Goal: Transaction & Acquisition: Obtain resource

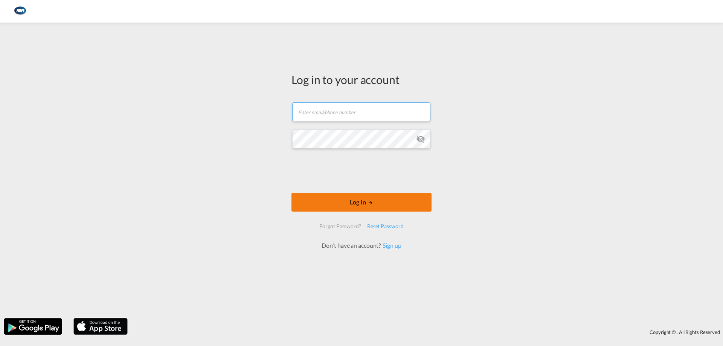
type input "[EMAIL_ADDRESS][DOMAIN_NAME]"
click at [338, 204] on button "Log In" at bounding box center [362, 202] width 140 height 19
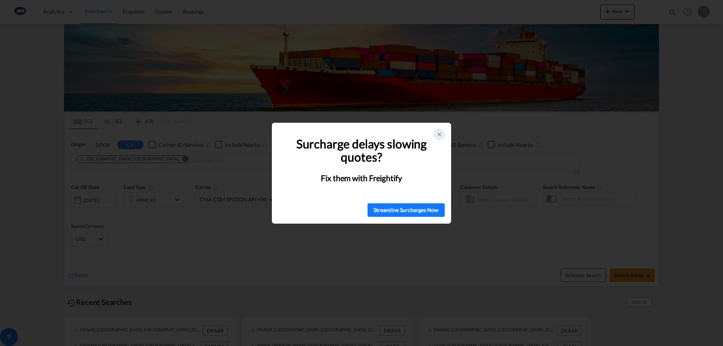
click at [441, 134] on icon at bounding box center [440, 134] width 6 height 6
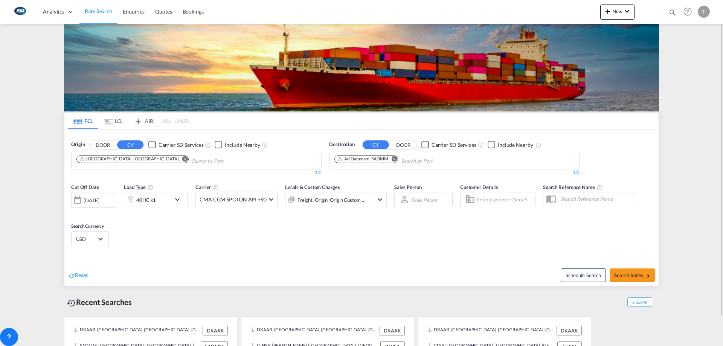
click at [182, 158] on md-icon "Remove" at bounding box center [185, 159] width 6 height 6
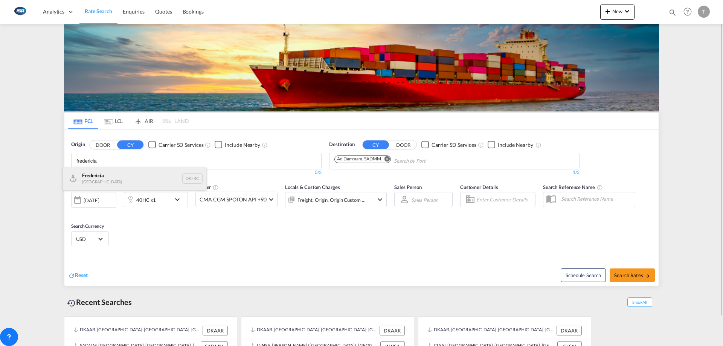
type input "fredericia"
click at [132, 174] on div "Fredericia [GEOGRAPHIC_DATA] DKFRC" at bounding box center [134, 178] width 143 height 23
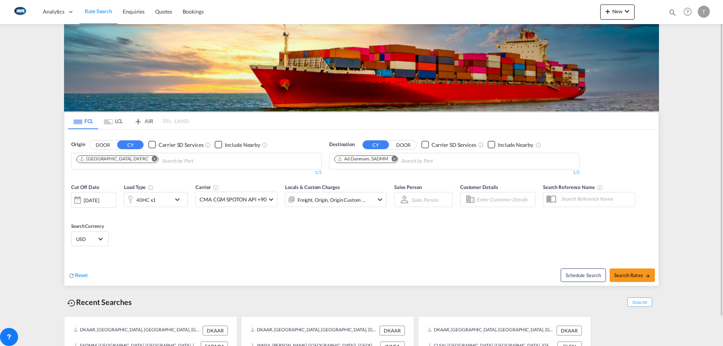
click at [393, 161] on md-icon "Remove" at bounding box center [395, 159] width 6 height 6
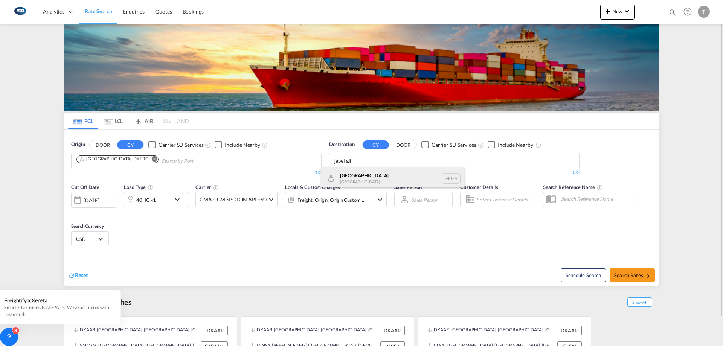
type input "jebel ali"
click at [401, 176] on div "[GEOGRAPHIC_DATA] [GEOGRAPHIC_DATA]" at bounding box center [392, 178] width 143 height 23
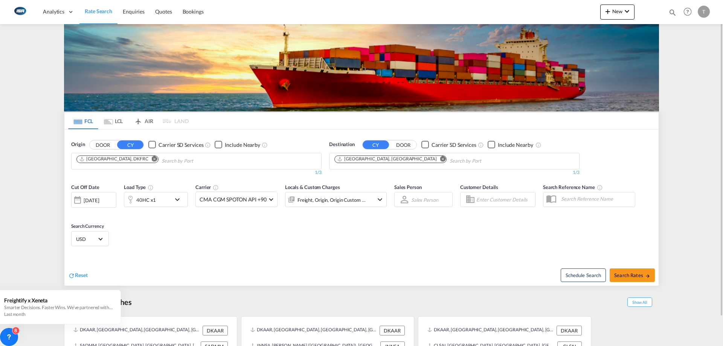
click at [313, 205] on div "Freight, Origin, Origin Custom +1" at bounding box center [332, 200] width 69 height 11
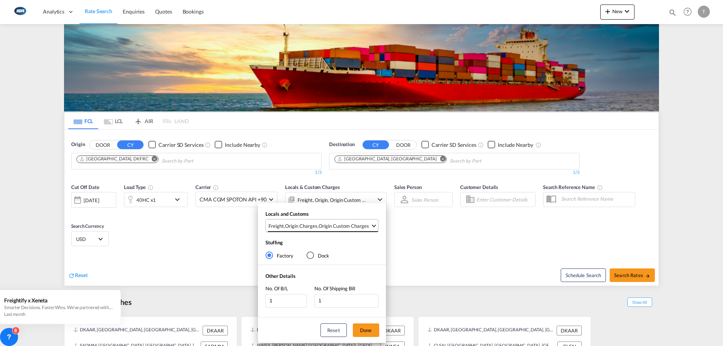
click at [318, 220] on md-select-value "Freight , Origin Charges , Origin Custom Charges" at bounding box center [323, 226] width 110 height 12
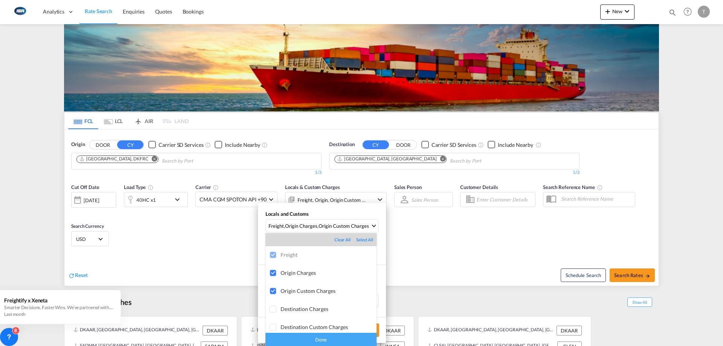
click at [342, 339] on div "Done" at bounding box center [321, 339] width 111 height 13
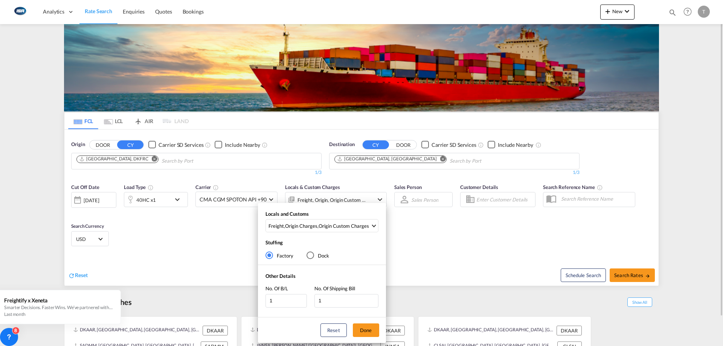
drag, startPoint x: 371, startPoint y: 334, endPoint x: 186, endPoint y: 209, distance: 222.7
click at [369, 330] on button "Done" at bounding box center [366, 331] width 26 height 14
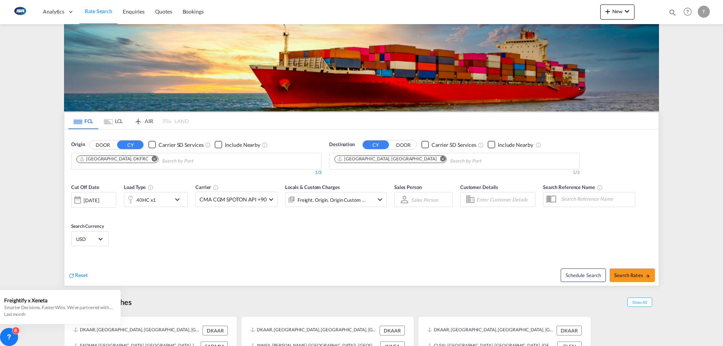
click at [180, 171] on div "1/3" at bounding box center [196, 173] width 251 height 6
click at [205, 148] on div "Origin DOOR CY Carrier SD Services Include Nearby [GEOGRAPHIC_DATA], DKFRC 1/3 …" at bounding box center [196, 158] width 251 height 35
click at [194, 155] on body "Analytics Dashboard Rate Search Enquiries Quotes Bookings" at bounding box center [361, 173] width 723 height 346
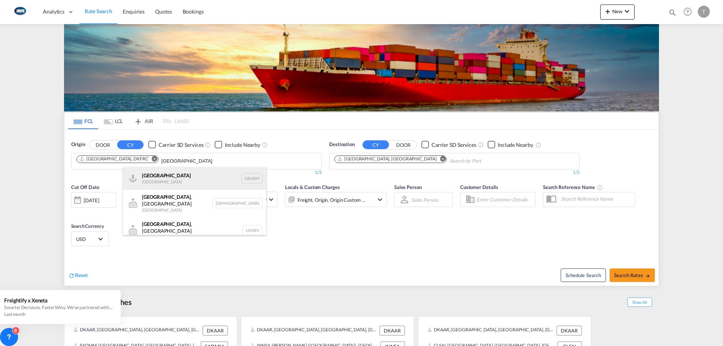
type input "[GEOGRAPHIC_DATA]"
click at [184, 174] on div "[GEOGRAPHIC_DATA] [GEOGRAPHIC_DATA] DEHAM" at bounding box center [194, 178] width 143 height 23
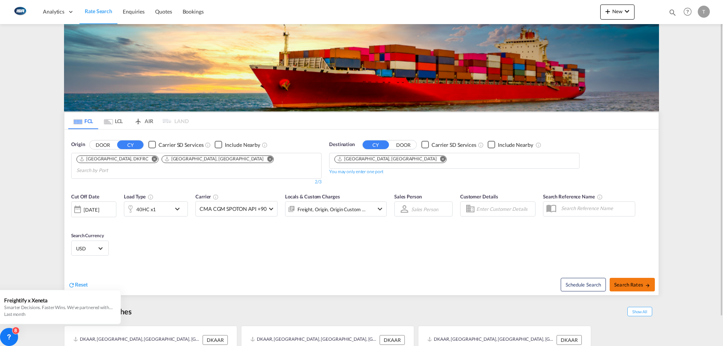
click at [633, 282] on span "Search Rates" at bounding box center [632, 285] width 36 height 6
type input "DKFRC,DEHAM to AEJEA / [DATE]"
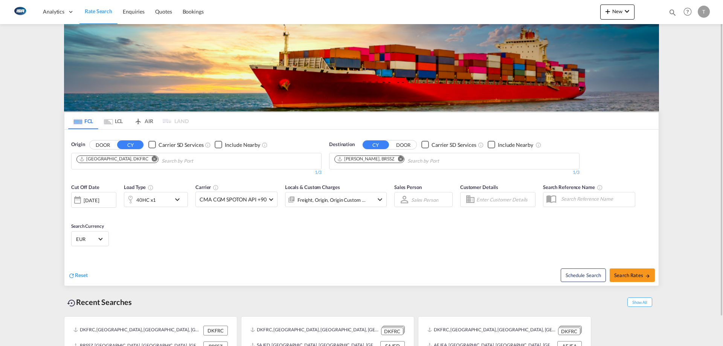
click at [121, 121] on md-tab-item "LCL" at bounding box center [113, 121] width 30 height 17
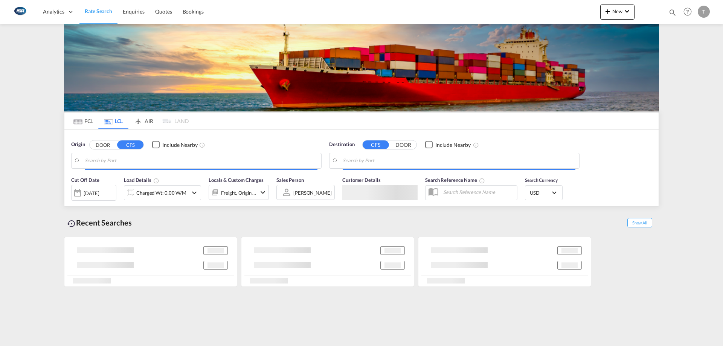
type input "DK-5230, Ansgars, Hjallese, Korsloekke, Munkebjerg, Odense M, Sankt Knuds, Thom…"
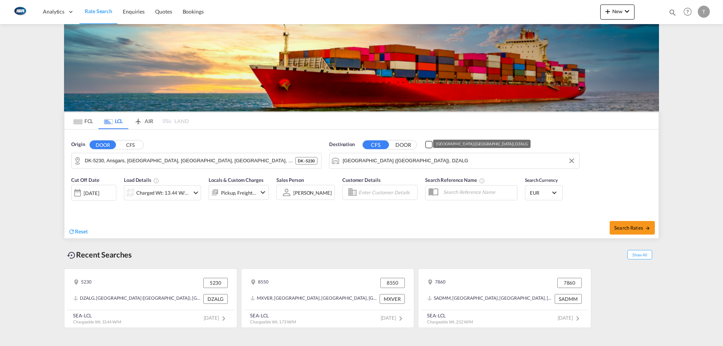
click at [394, 163] on input "Alger (Algiers), DZALG" at bounding box center [459, 160] width 233 height 11
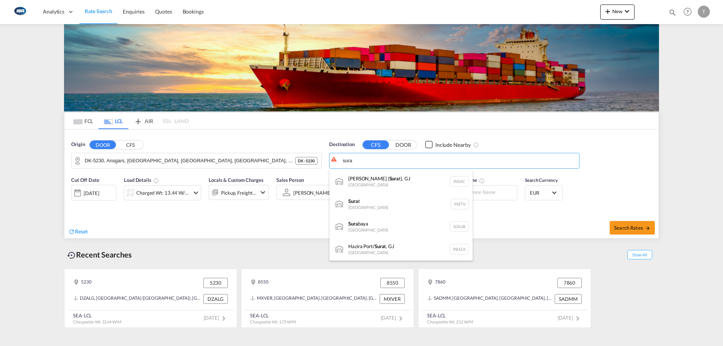
drag, startPoint x: 398, startPoint y: 220, endPoint x: 222, endPoint y: 199, distance: 177.2
click at [397, 219] on div "Sura baya Indonesia IDSUB" at bounding box center [401, 227] width 143 height 23
type input "Surabaya, IDSUB"
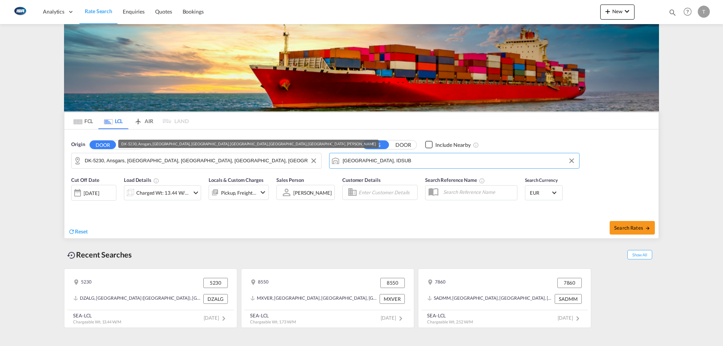
click at [151, 162] on input "DK-5230, Ansgars, Hjallese, Korsloekke, Munkebjerg, Odense M, Sankt Knuds, Thom…" at bounding box center [201, 160] width 233 height 11
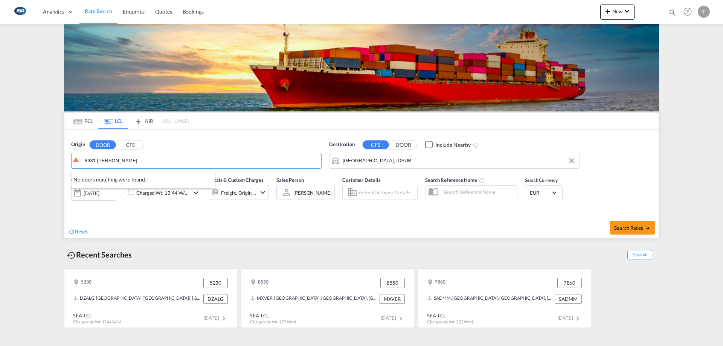
drag, startPoint x: 128, startPoint y: 159, endPoint x: 93, endPoint y: 157, distance: 34.8
click at [136, 177] on div "Hasselager , 8361 Denmark DK-8361" at bounding box center [143, 181] width 143 height 23
type input "DK-8361, Hasselager"
click at [173, 195] on div "Charged Wt: 13.44 W/M" at bounding box center [162, 193] width 53 height 11
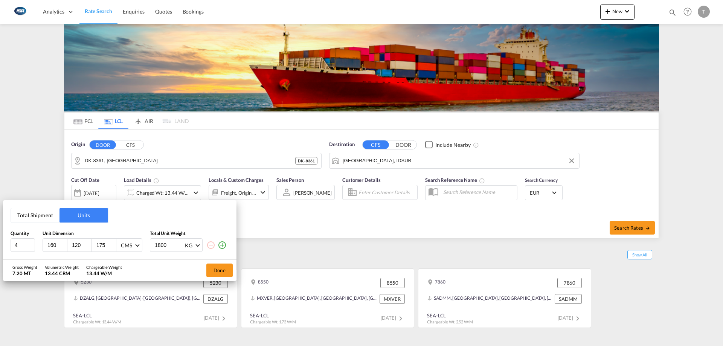
click at [32, 214] on button "Total Shipment" at bounding box center [35, 215] width 49 height 14
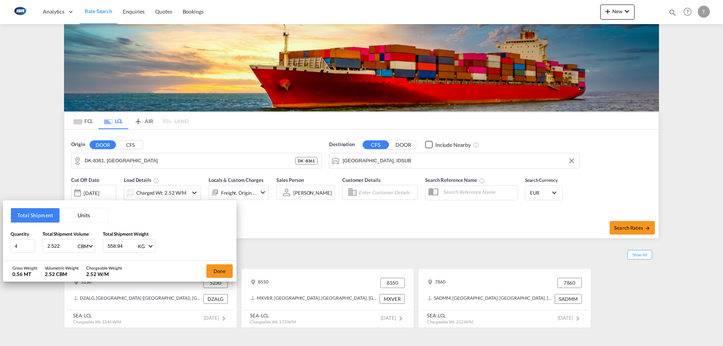
click at [80, 212] on button "Units" at bounding box center [84, 215] width 49 height 14
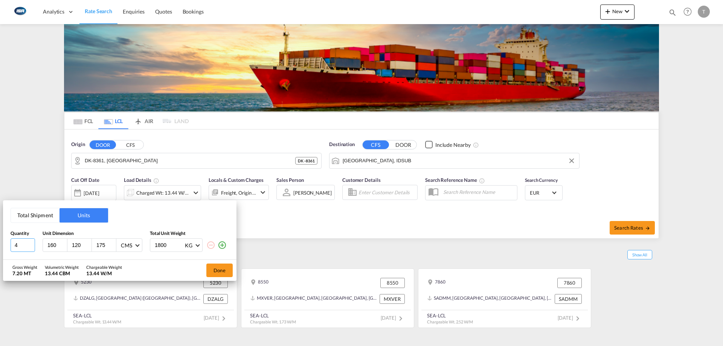
drag, startPoint x: 20, startPoint y: 250, endPoint x: -5, endPoint y: 248, distance: 25.4
click at [0, 248] on html "Analytics Dashboard Rate Search Enquiries Quotes Bookings Analytics" at bounding box center [361, 173] width 723 height 346
type input "1"
type input "80"
type input "60"
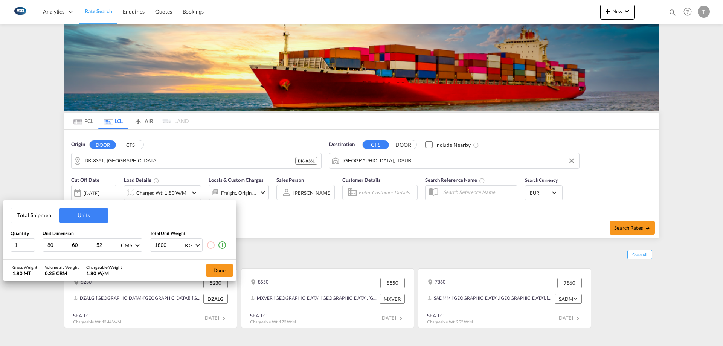
type input "52"
type input "119"
drag, startPoint x: 214, startPoint y: 268, endPoint x: 213, endPoint y: 260, distance: 8.7
click at [214, 268] on button "Done" at bounding box center [219, 271] width 26 height 14
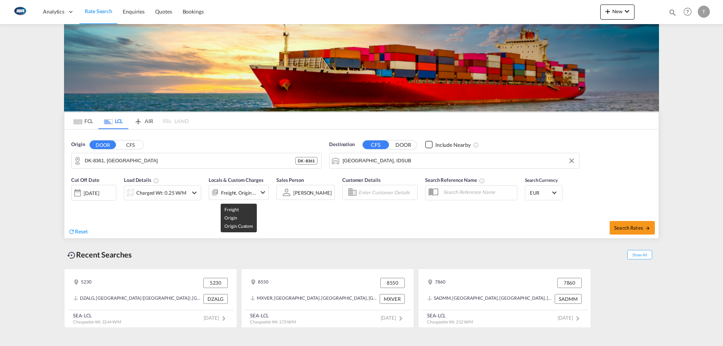
click at [229, 194] on div "Freight, Origin +1" at bounding box center [238, 193] width 35 height 11
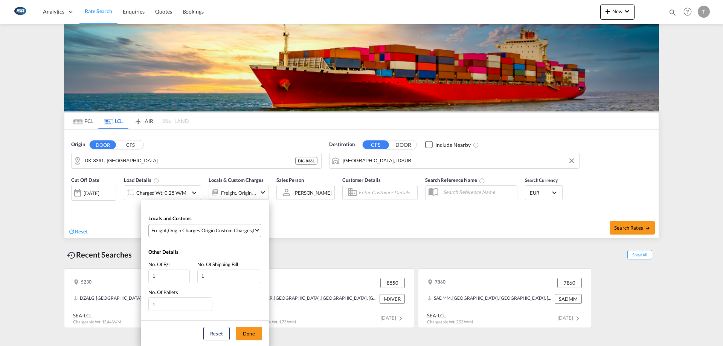
click at [218, 228] on div "Origin Custom Charges" at bounding box center [227, 230] width 50 height 7
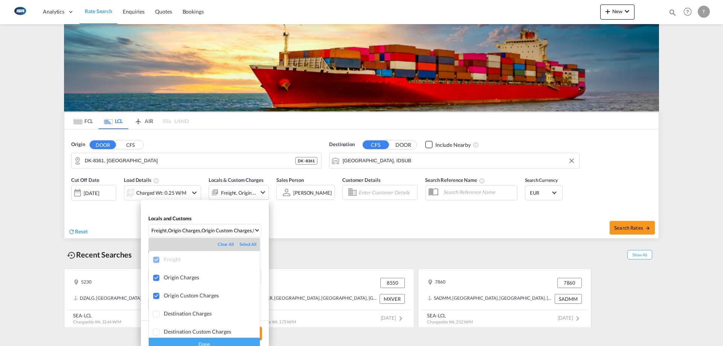
click at [222, 342] on div "Done" at bounding box center [204, 344] width 111 height 13
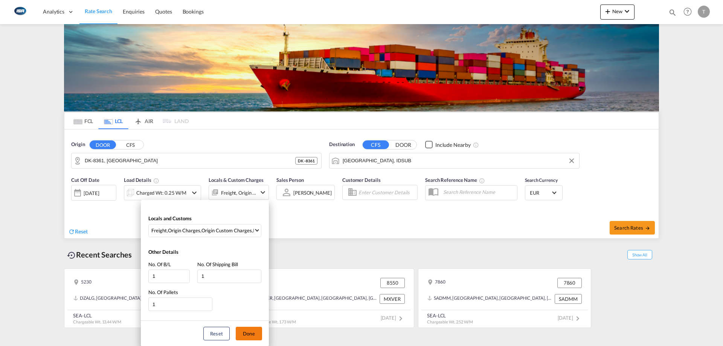
click at [248, 333] on button "Done" at bounding box center [249, 334] width 26 height 14
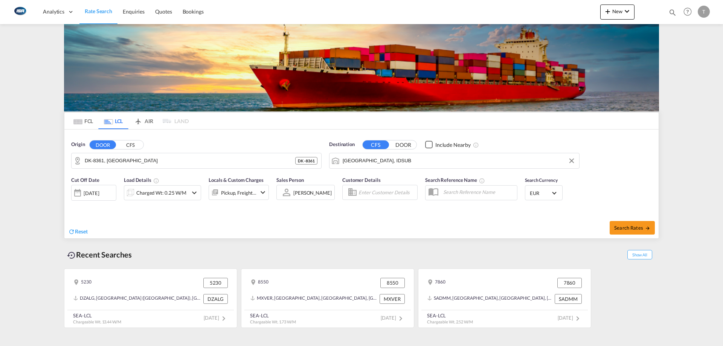
click at [556, 192] on span "Select Currency: € EUREuro" at bounding box center [554, 192] width 4 height 4
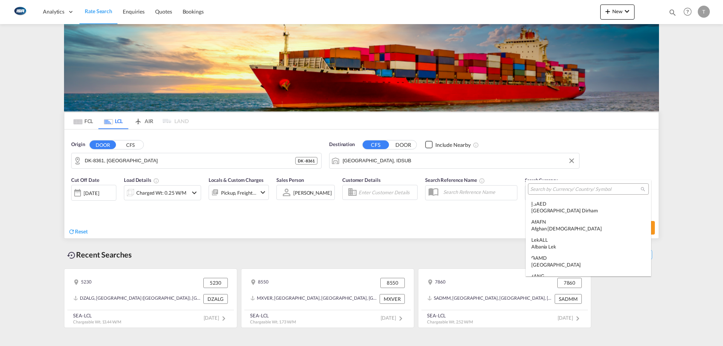
scroll to position [757, 0]
click at [595, 194] on div at bounding box center [588, 188] width 121 height 11
click at [600, 187] on input "search" at bounding box center [585, 189] width 110 height 7
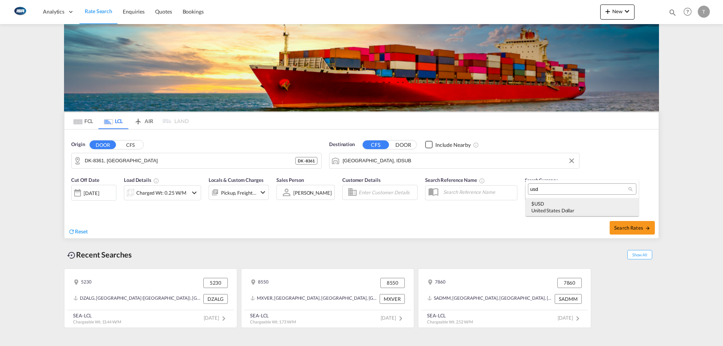
type input "usd"
click at [585, 202] on div "$ USD United States Dollar" at bounding box center [583, 207] width 102 height 14
click at [628, 228] on span "Search Rates" at bounding box center [632, 228] width 36 height 6
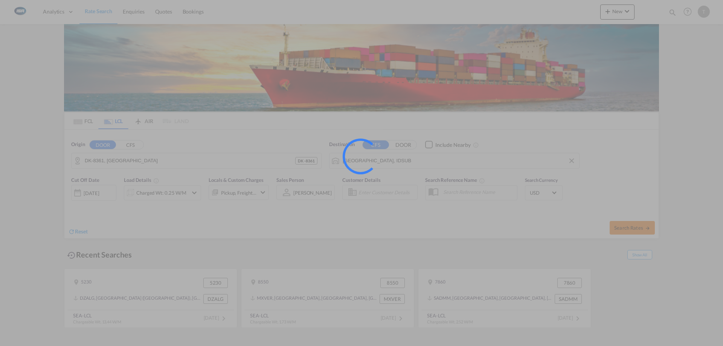
type input "8361 to IDSUB / 18 Aug 2025"
